Goal: Task Accomplishment & Management: Manage account settings

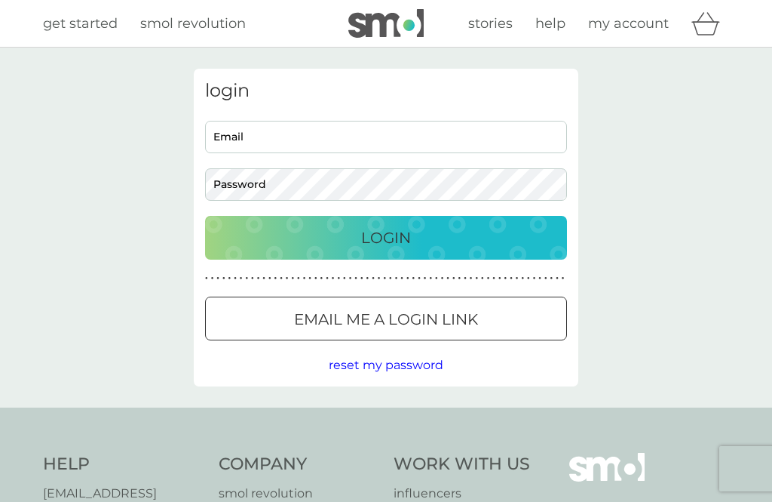
click at [290, 140] on input "Email" at bounding box center [386, 137] width 362 height 32
click at [430, 315] on p "Email me a login link" at bounding box center [386, 319] width 184 height 24
click at [265, 140] on input "Email" at bounding box center [386, 137] width 362 height 32
type input "b"
click at [374, 370] on span "reset my password" at bounding box center [386, 365] width 115 height 14
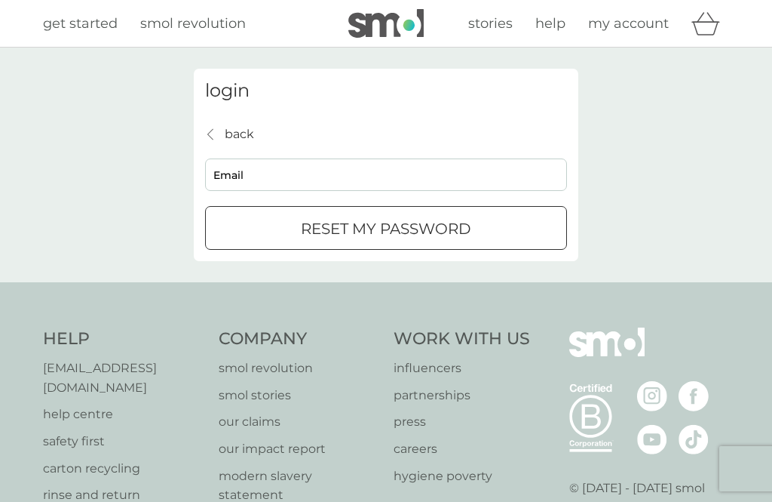
click at [281, 173] on input "Email" at bounding box center [386, 174] width 362 height 32
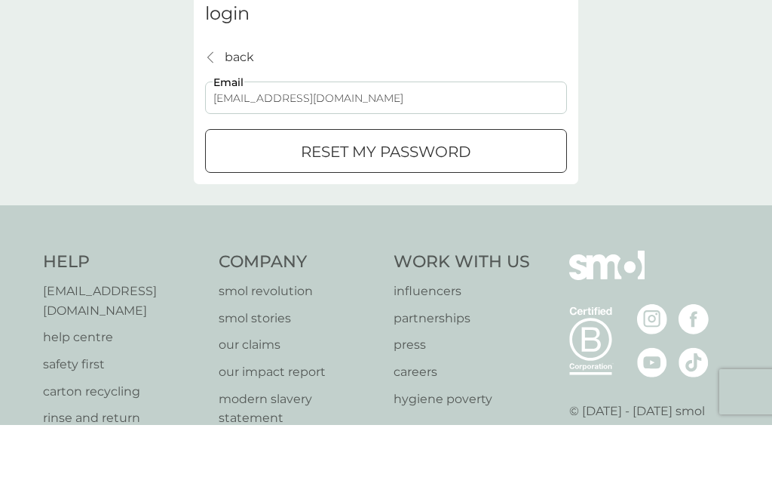
type input "cox_d3@sky.com"
click at [401, 216] on p "reset my password" at bounding box center [386, 228] width 170 height 24
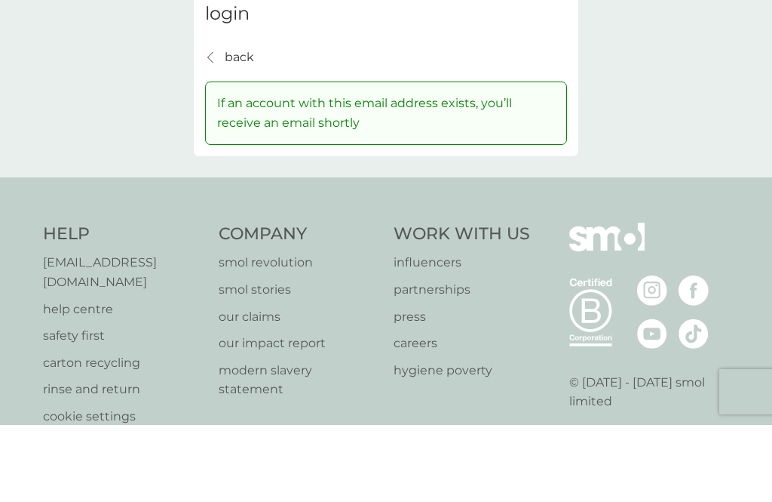
scroll to position [77, 0]
